Goal: Find specific page/section: Find specific page/section

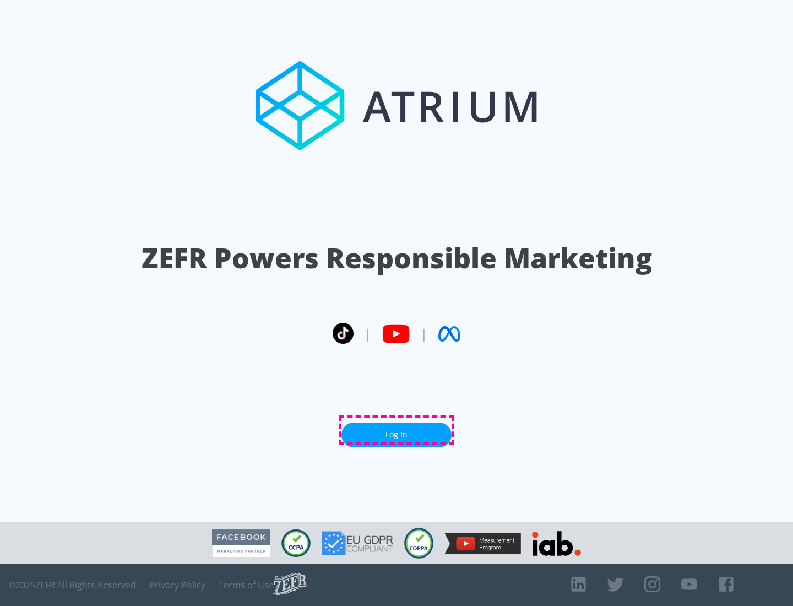
click at [397, 430] on link "Log In" at bounding box center [396, 434] width 110 height 25
